Goal: Check status

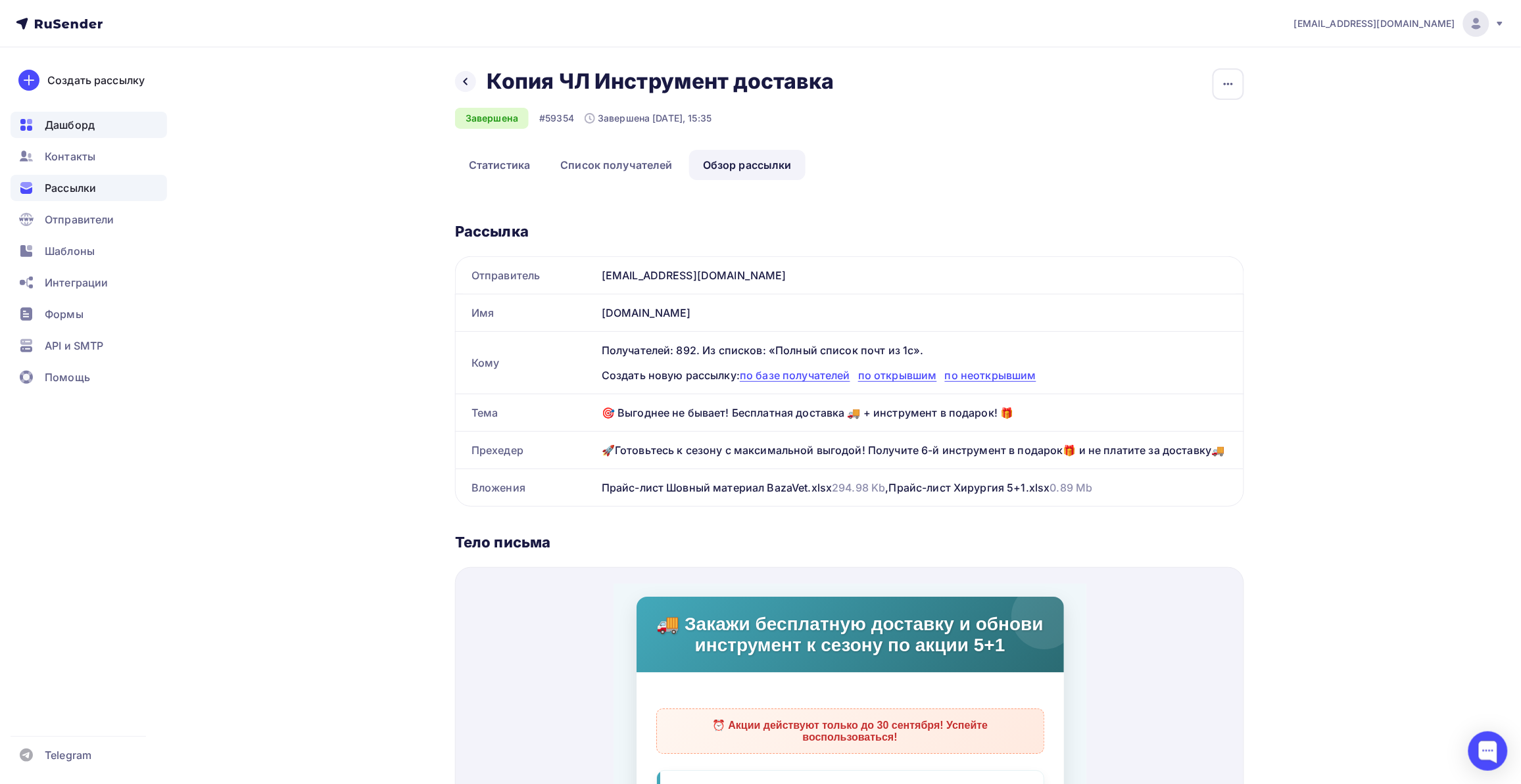
click at [75, 114] on div "Дашборд" at bounding box center [88, 124] width 156 height 26
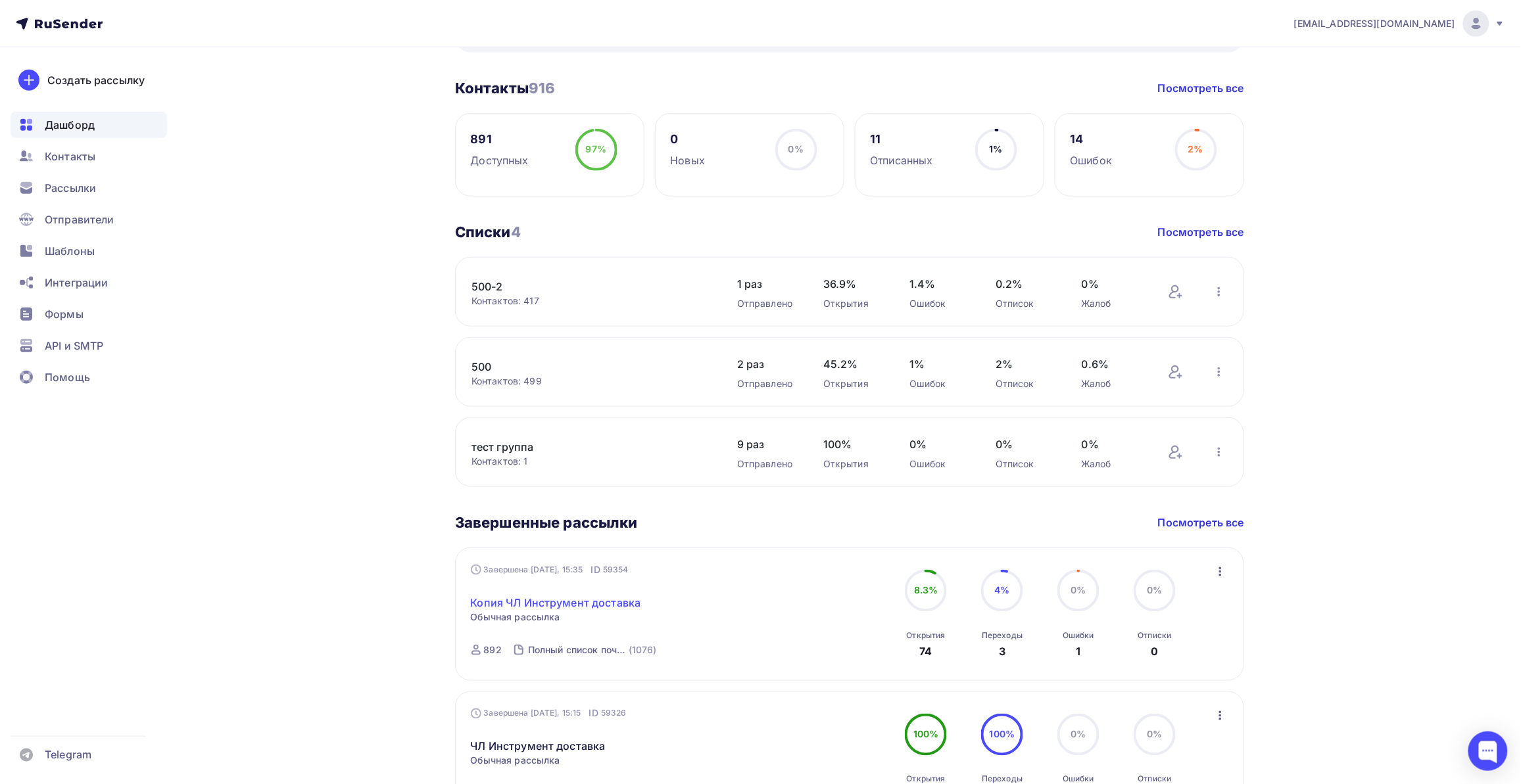
scroll to position [328, 0]
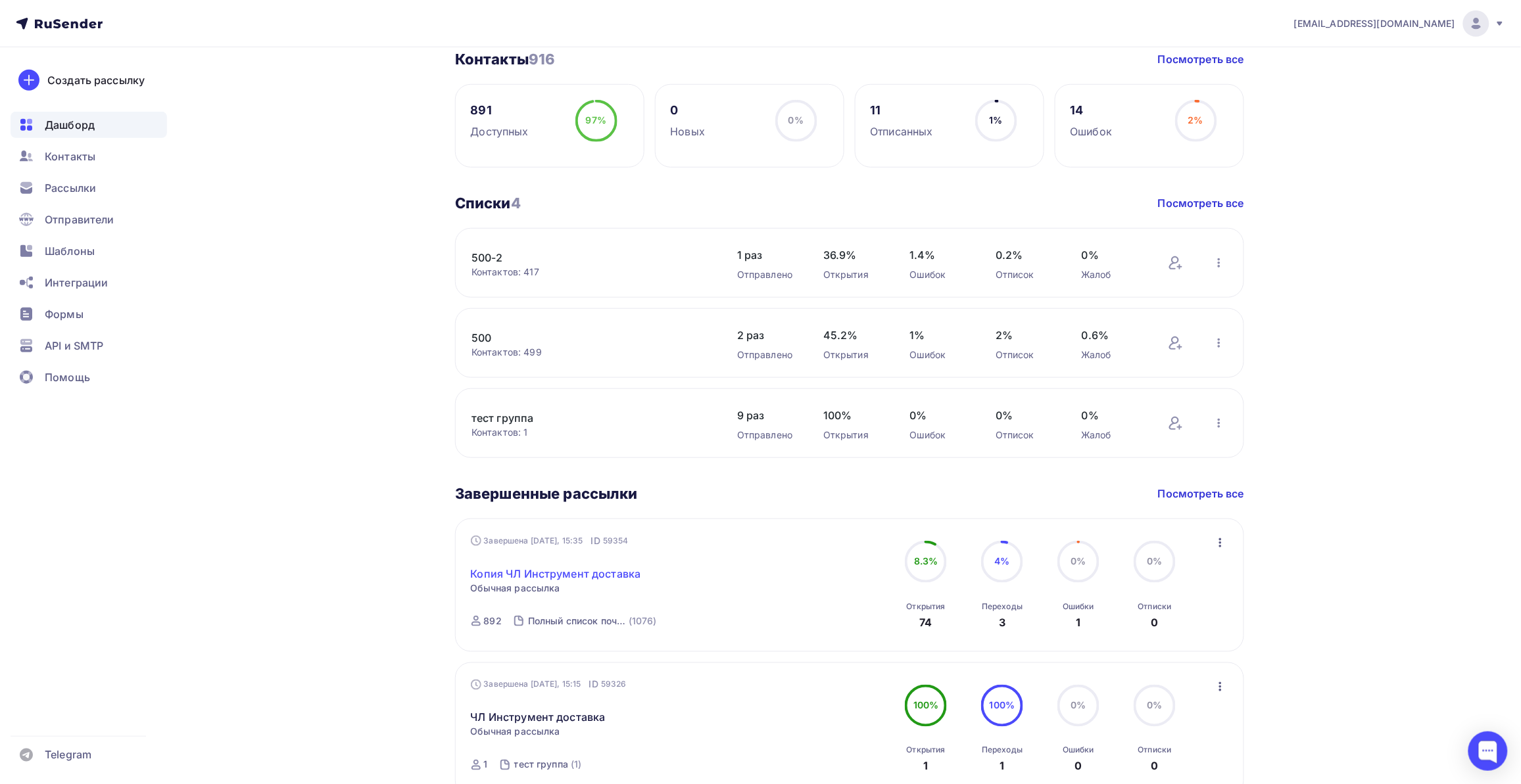
click at [590, 579] on link "Копия ЧЛ Инструмент доставка" at bounding box center [556, 573] width 171 height 16
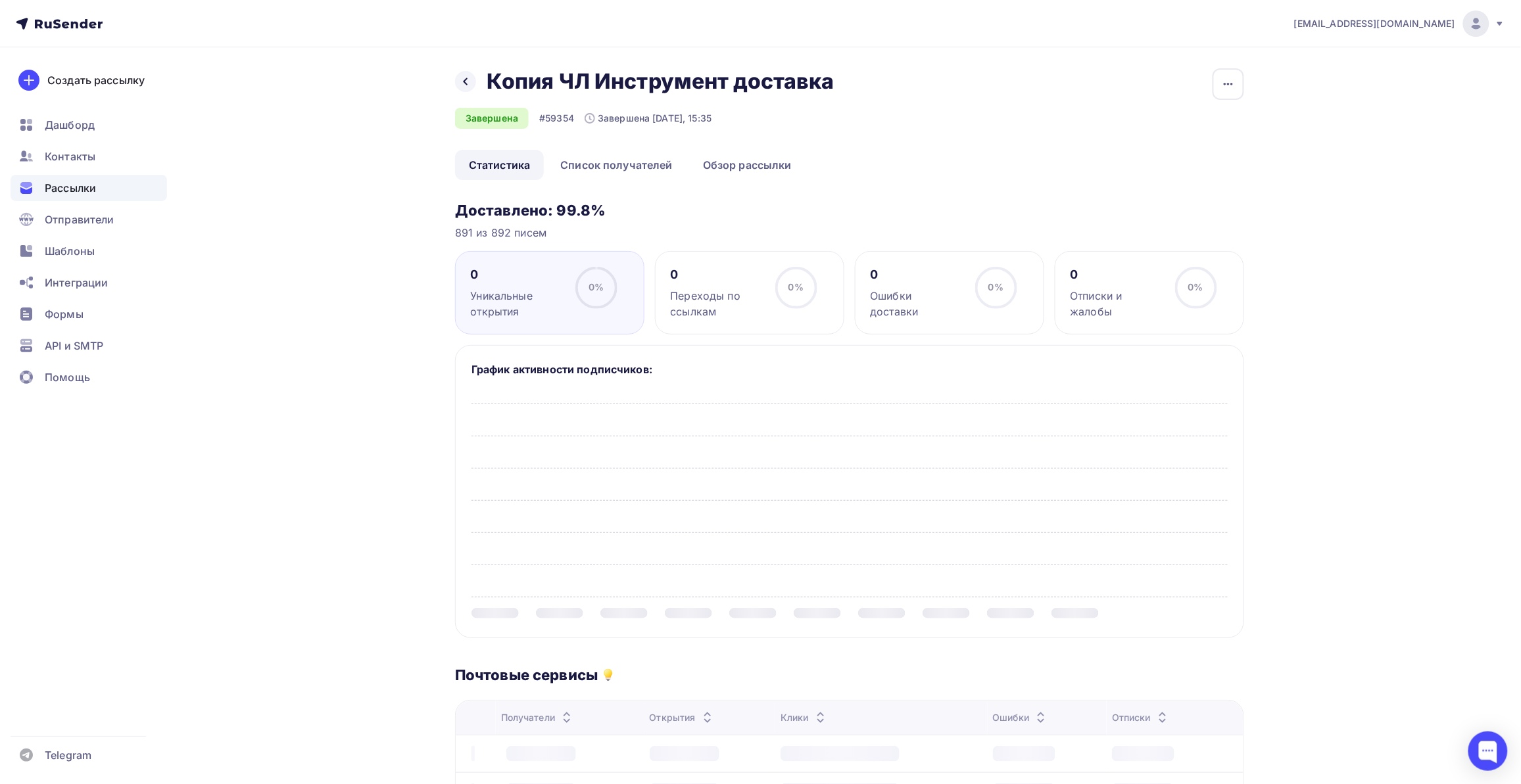
click at [348, 528] on div "Назад Копия ЧЛ Инструмент доставка Копия ЧЛ Инструмент доставка Завершена #5935…" at bounding box center [760, 669] width 1078 height 1245
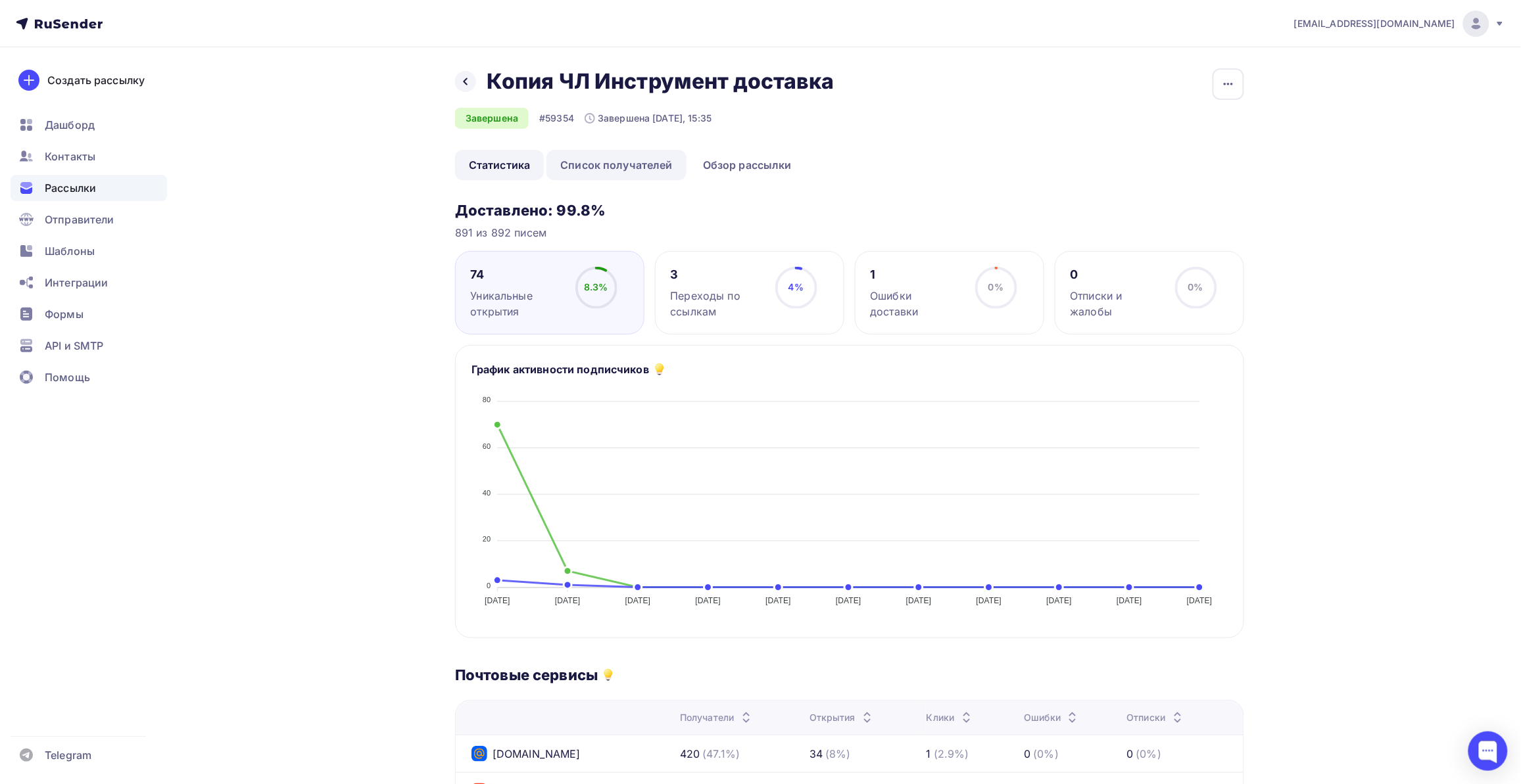
click at [609, 165] on link "Список получателей" at bounding box center [616, 165] width 140 height 30
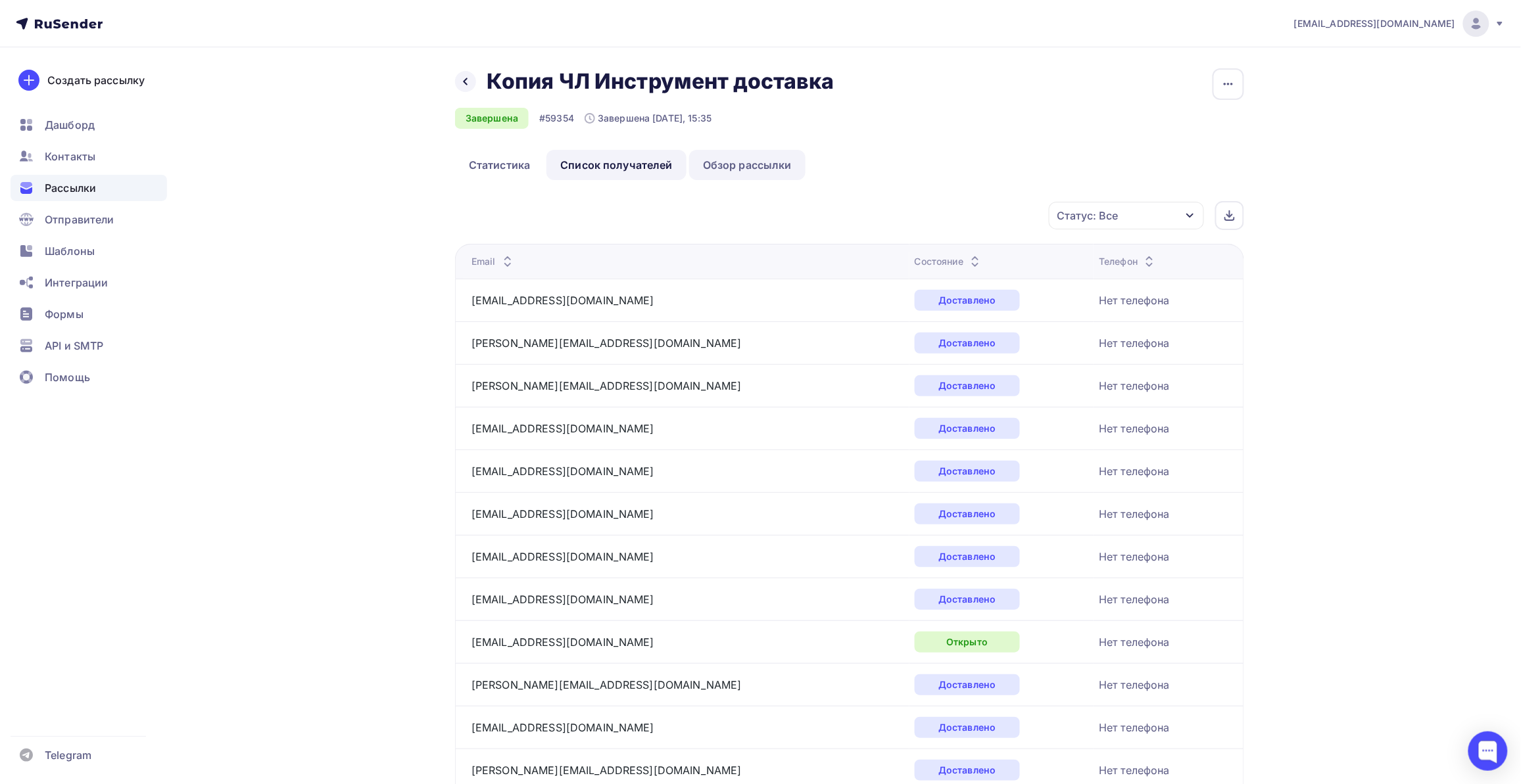
click at [745, 167] on link "Обзор рассылки" at bounding box center [748, 165] width 116 height 30
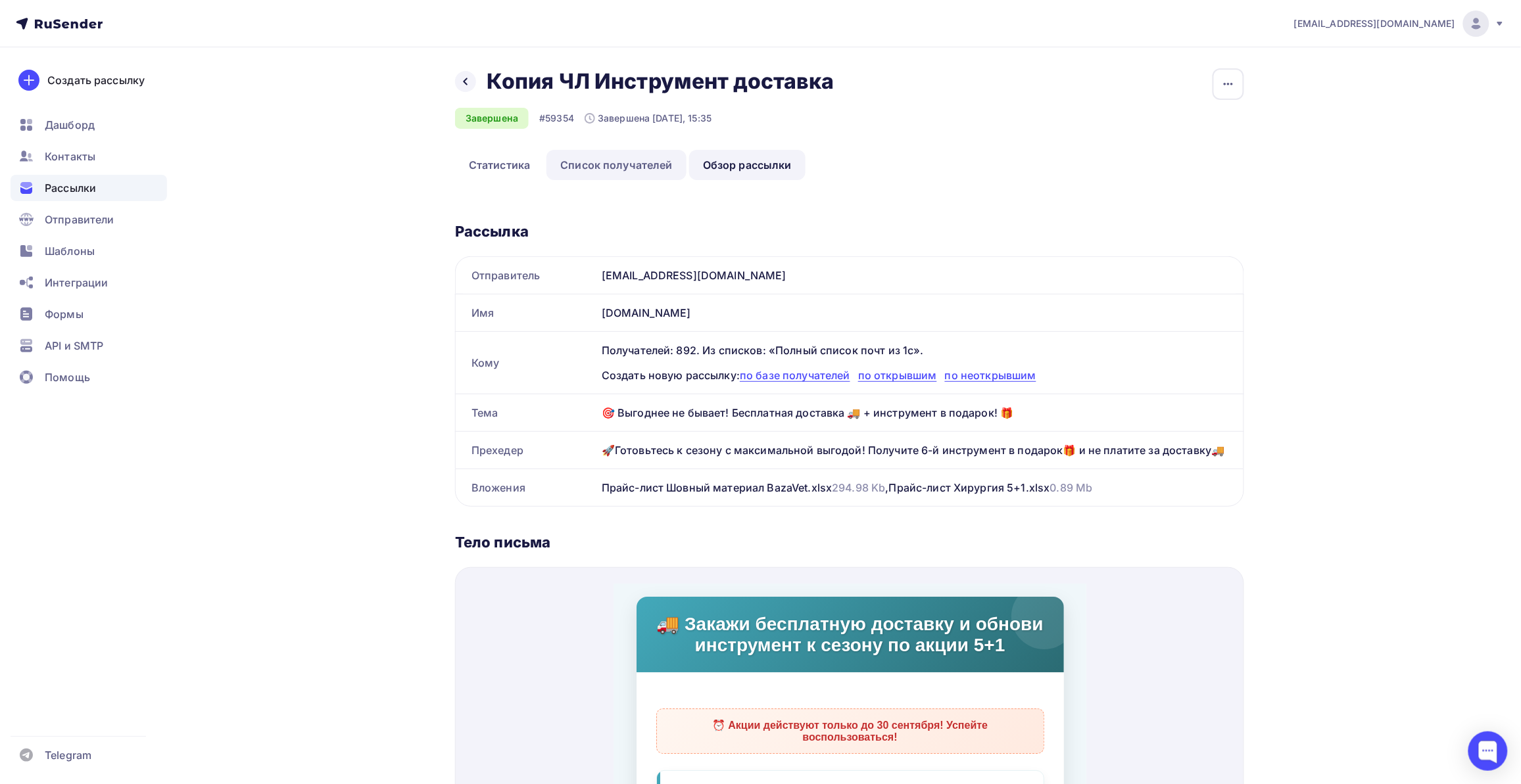
click at [641, 156] on link "Список получателей" at bounding box center [616, 165] width 140 height 30
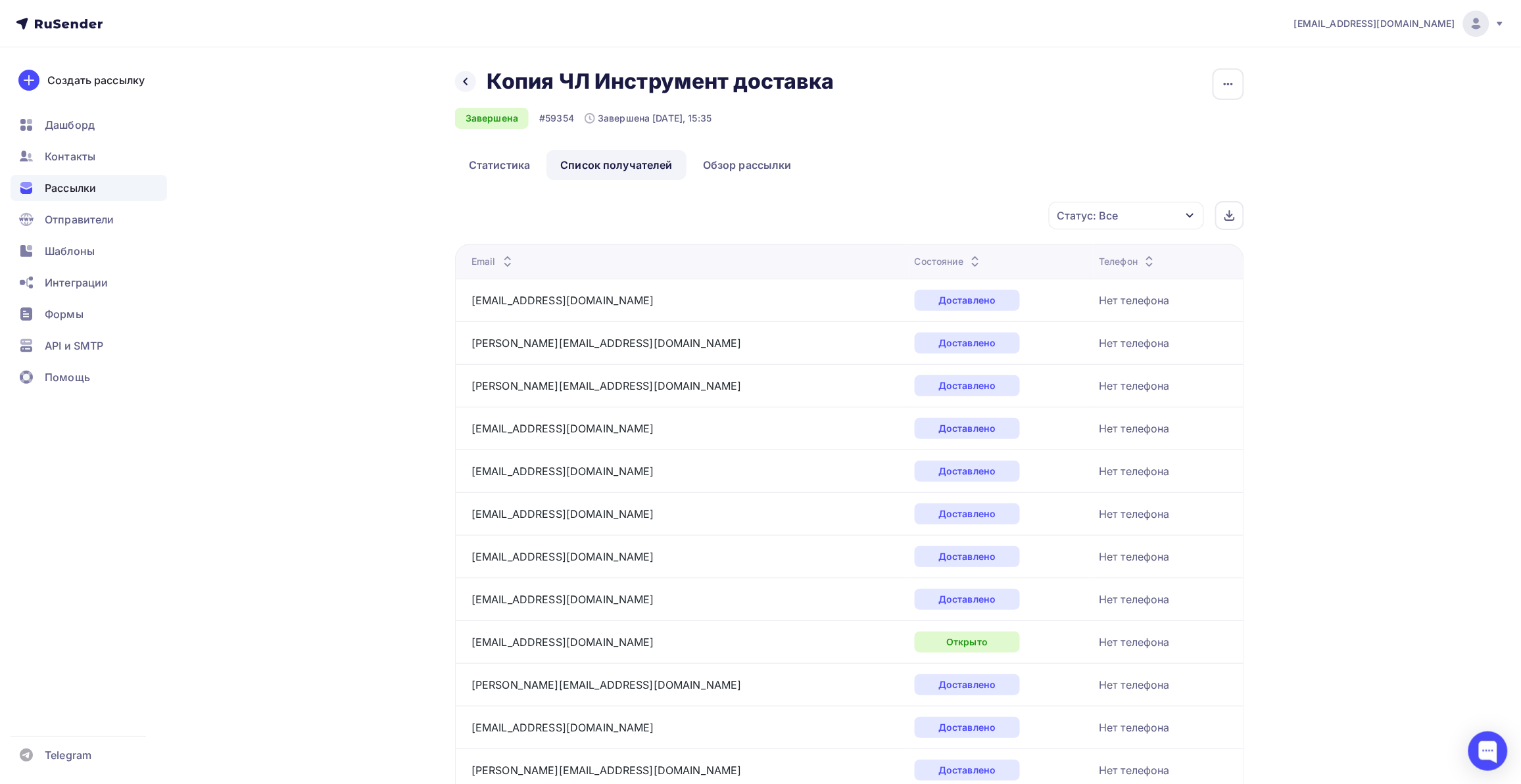
click at [1065, 224] on div "Статус: Все" at bounding box center [1126, 215] width 155 height 27
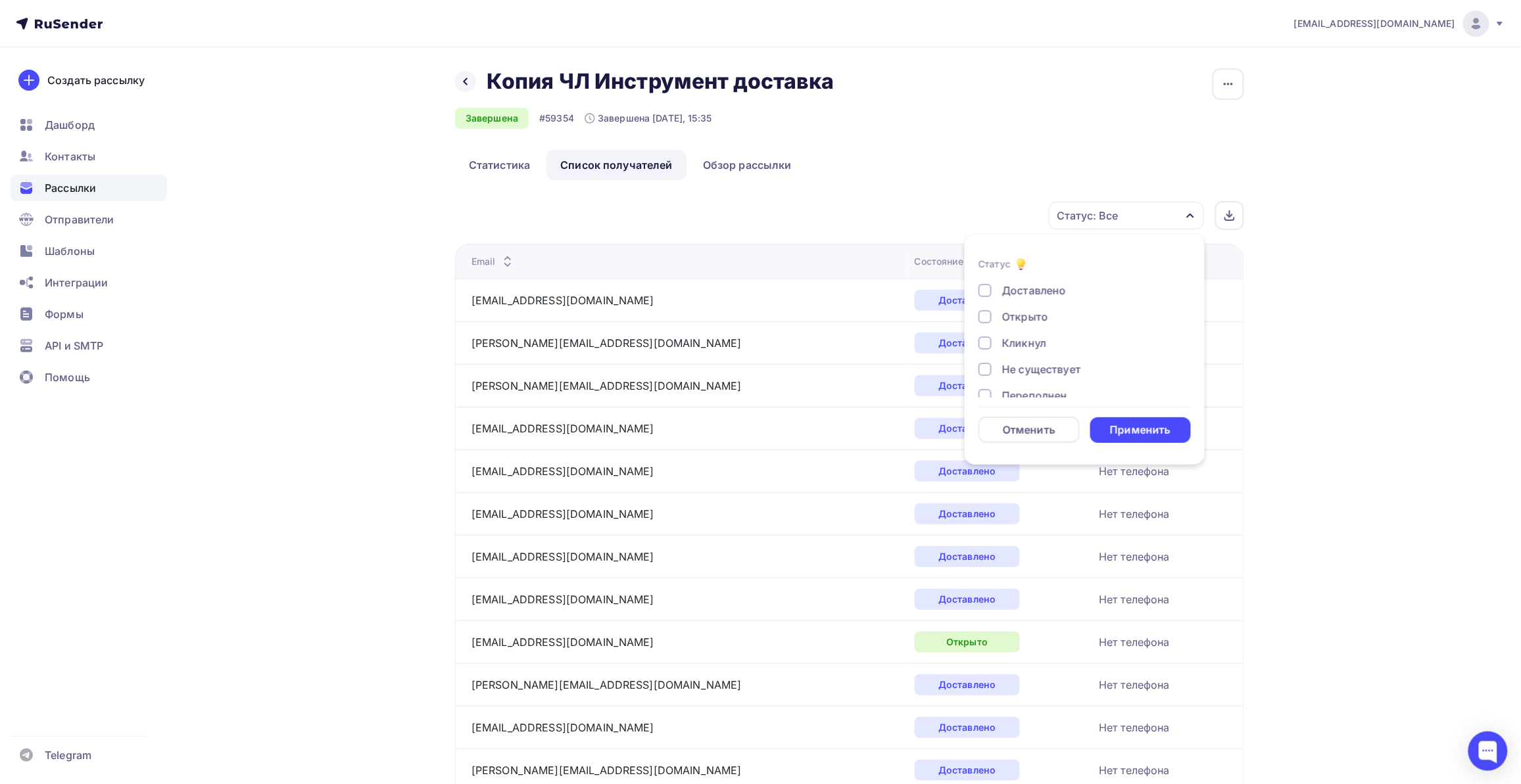
click at [1015, 344] on div "Кликнул" at bounding box center [1024, 343] width 44 height 16
click at [1065, 419] on div "Применить" at bounding box center [1141, 430] width 101 height 26
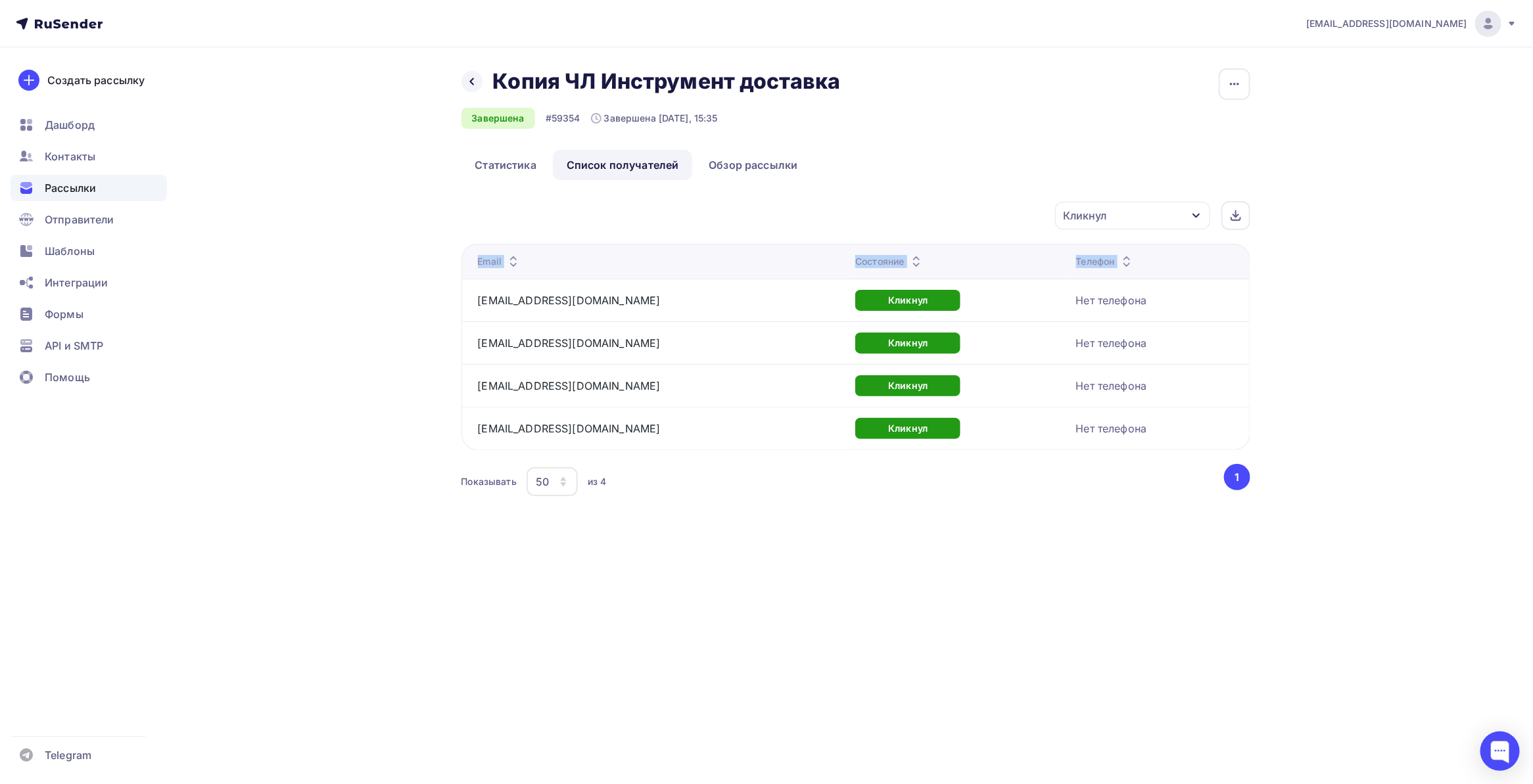
drag, startPoint x: 468, startPoint y: 284, endPoint x: 292, endPoint y: 269, distance: 176.6
click at [292, 269] on div "Назад Копия ЧЛ Инструмент доставка Копия ЧЛ Инструмент доставка Завершена #5935…" at bounding box center [766, 299] width 1077 height 504
click at [292, 269] on div "Назад Копия ЧЛ Инструмент доставка Копия ЧЛ Инструмент доставка Завершена #5935…" at bounding box center [766, 299] width 1077 height 504
click at [1065, 212] on icon at bounding box center [1235, 215] width 10 height 10
